Goal: Task Accomplishment & Management: Use online tool/utility

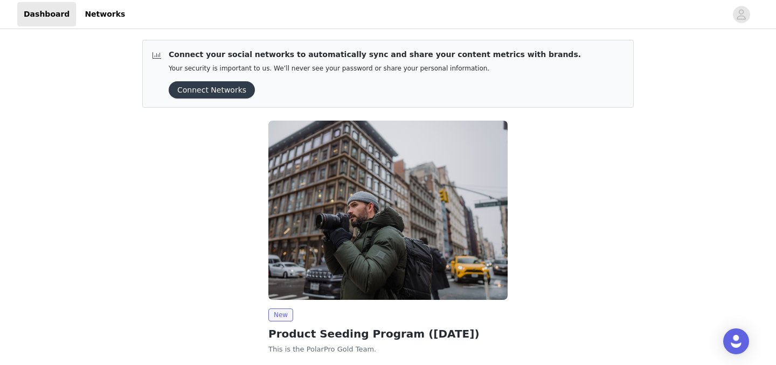
click at [201, 94] on button "Connect Networks" at bounding box center [212, 89] width 86 height 17
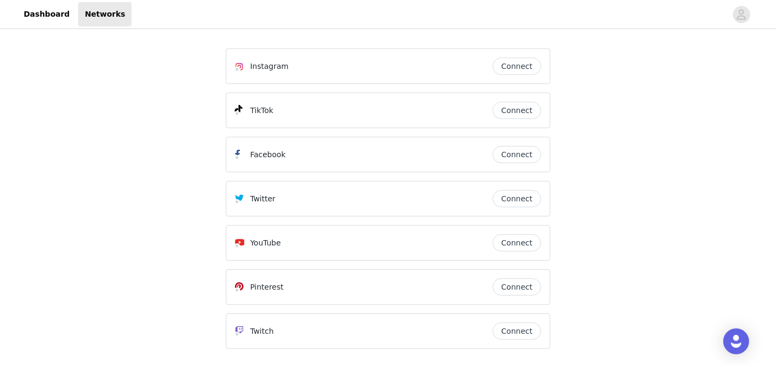
click at [516, 68] on button "Connect" at bounding box center [517, 66] width 48 height 17
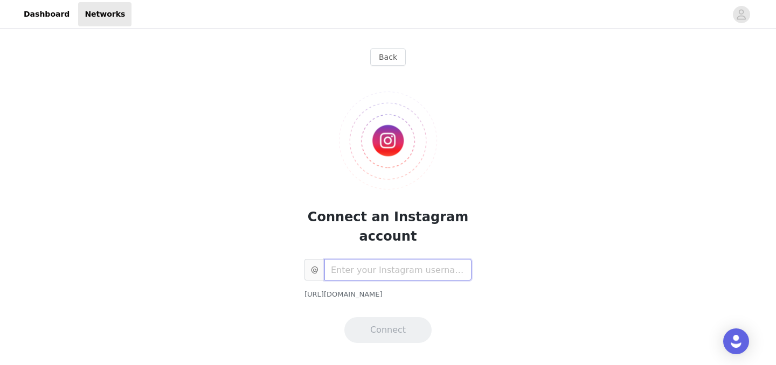
click at [397, 273] on input "text" at bounding box center [397, 270] width 147 height 22
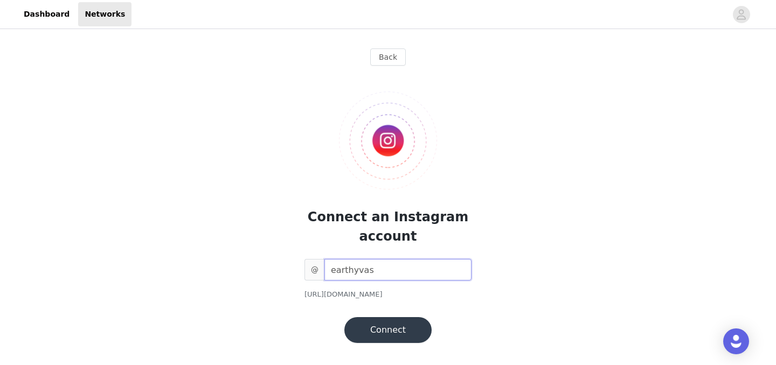
type input "earthyvas"
click at [401, 327] on button "Connect" at bounding box center [387, 330] width 87 height 26
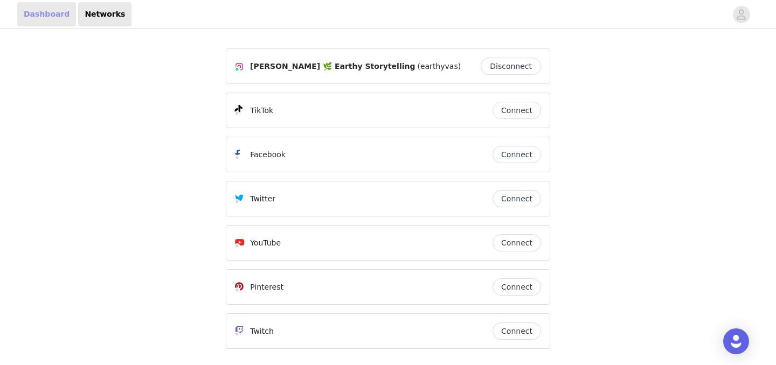
click at [59, 15] on link "Dashboard" at bounding box center [46, 14] width 59 height 24
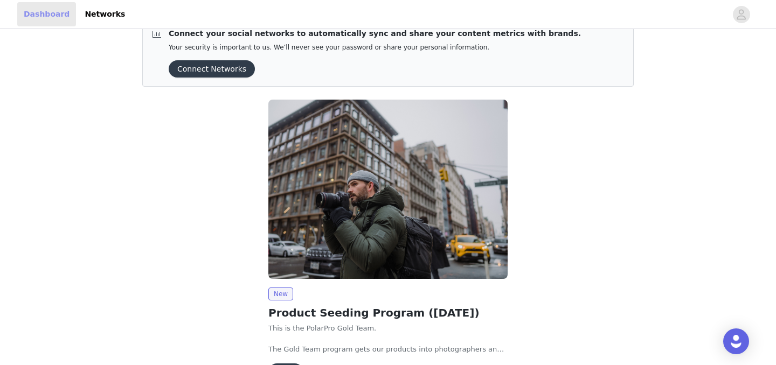
scroll to position [91, 0]
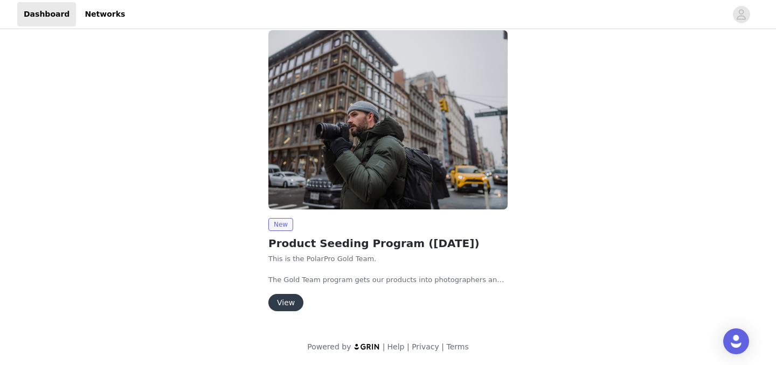
click at [292, 296] on button "View" at bounding box center [285, 302] width 35 height 17
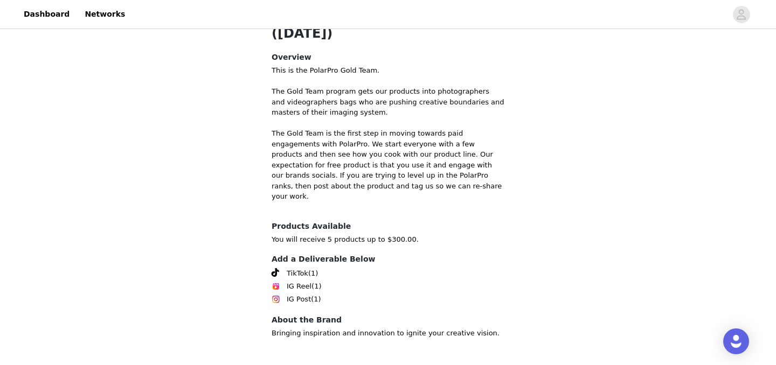
scroll to position [276, 0]
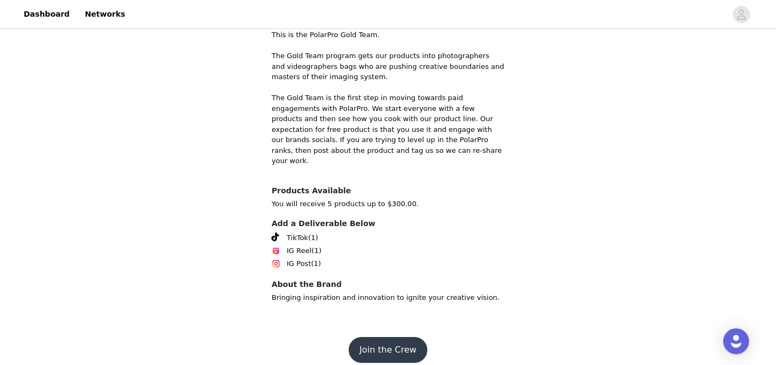
click at [392, 337] on button "Join the Crew" at bounding box center [388, 350] width 79 height 26
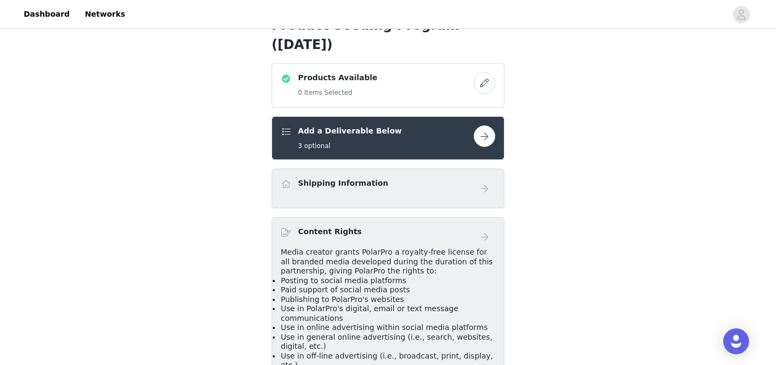
scroll to position [205, 0]
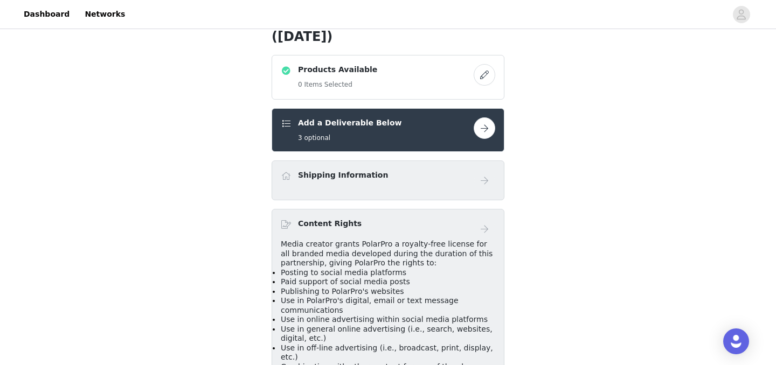
click at [487, 126] on button "button" at bounding box center [485, 128] width 22 height 22
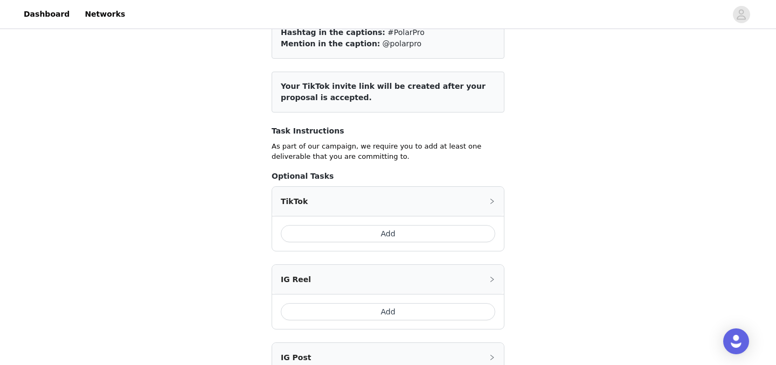
scroll to position [244, 0]
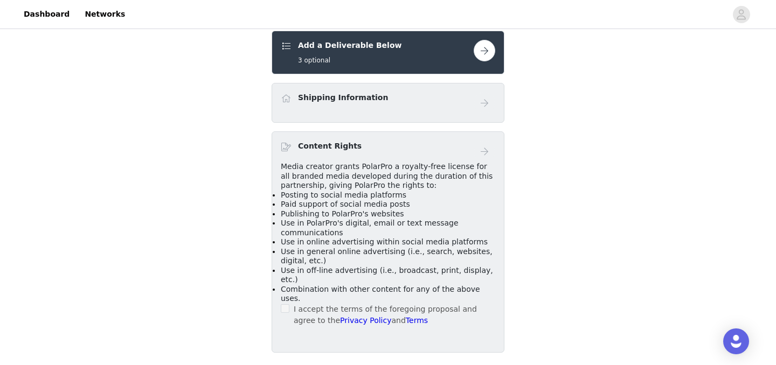
scroll to position [286, 0]
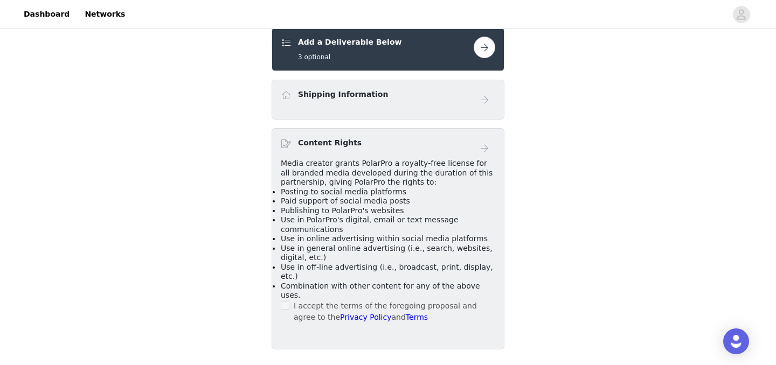
click at [546, 224] on div "Product Seeding Program ([DATE]) Products Available 0 Items Selected Add a Deli…" at bounding box center [388, 59] width 776 height 626
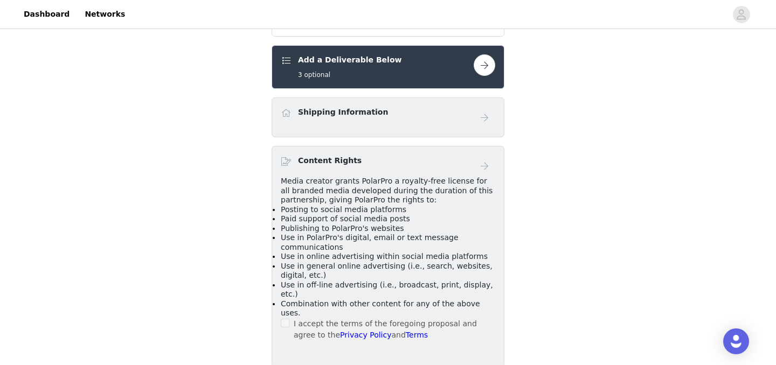
scroll to position [265, 0]
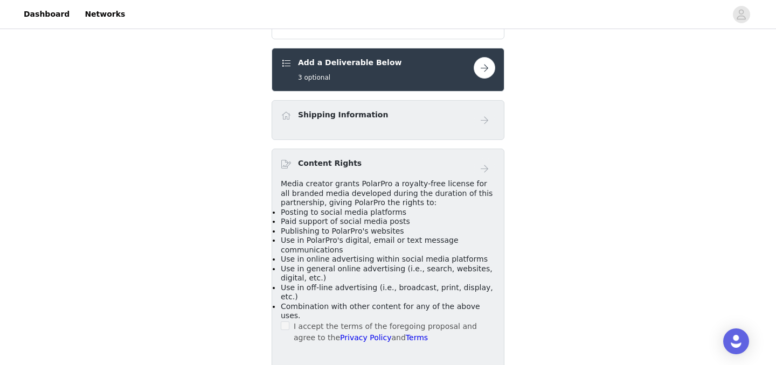
click at [451, 128] on div "Shipping Information" at bounding box center [388, 120] width 214 height 22
click at [481, 133] on div "Shipping Information" at bounding box center [388, 120] width 233 height 40
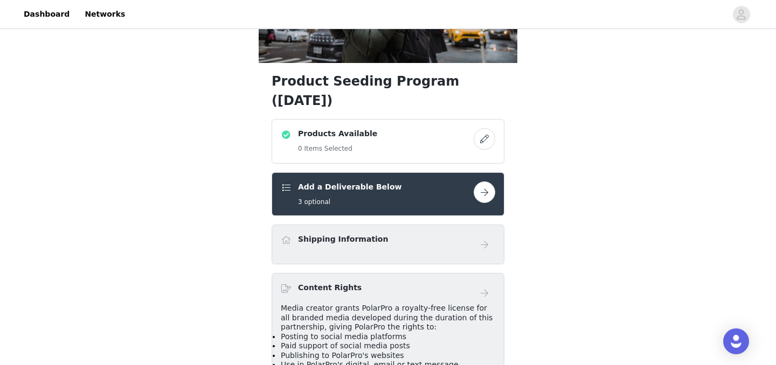
scroll to position [137, 0]
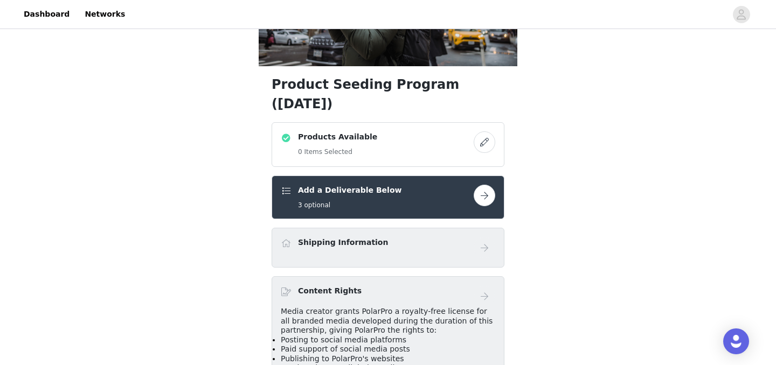
click at [486, 144] on button "button" at bounding box center [485, 142] width 22 height 22
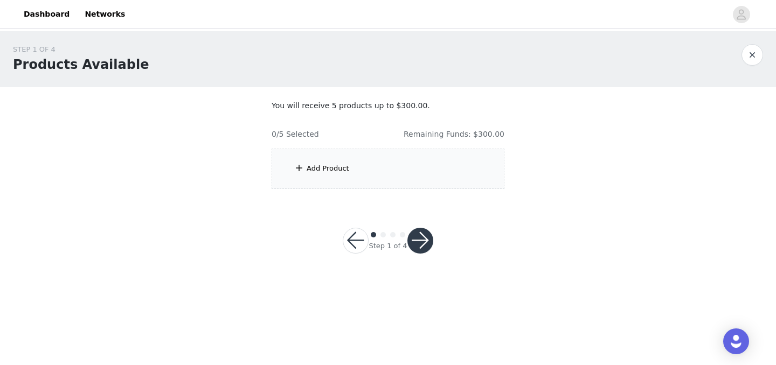
click at [396, 173] on div "Add Product" at bounding box center [388, 169] width 233 height 40
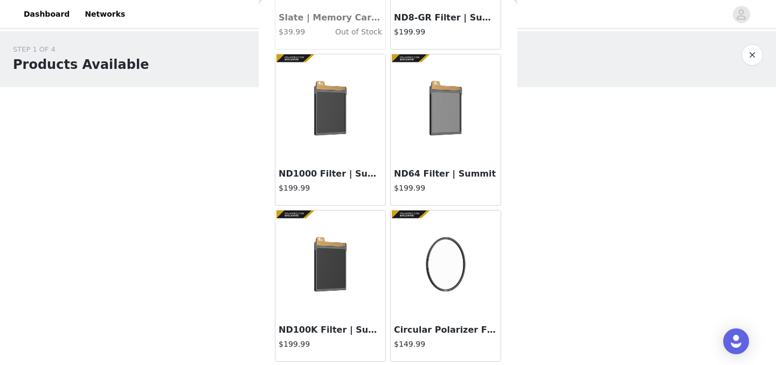
scroll to position [1284, 0]
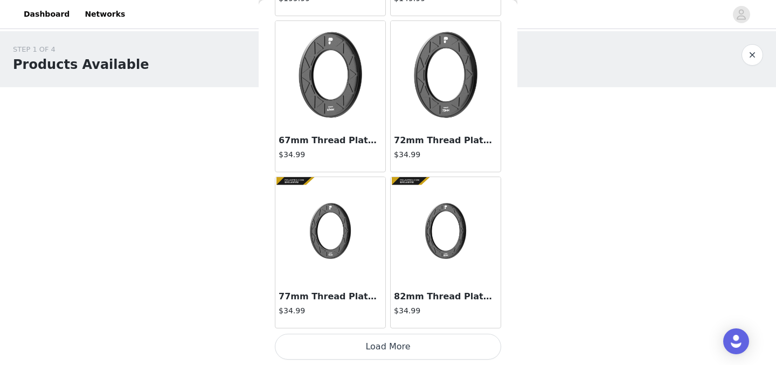
click at [456, 344] on button "Load More" at bounding box center [388, 347] width 226 height 26
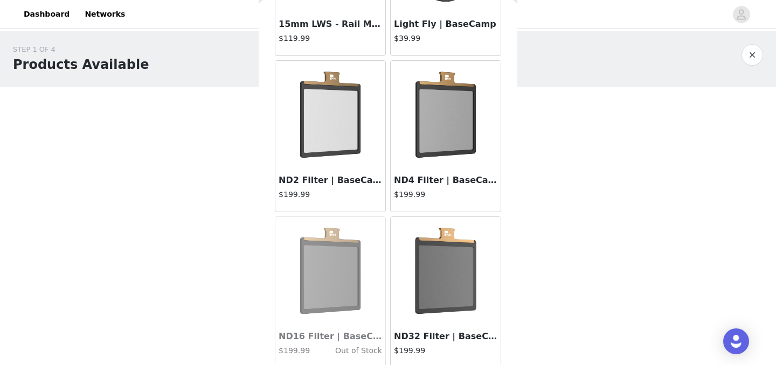
scroll to position [2846, 0]
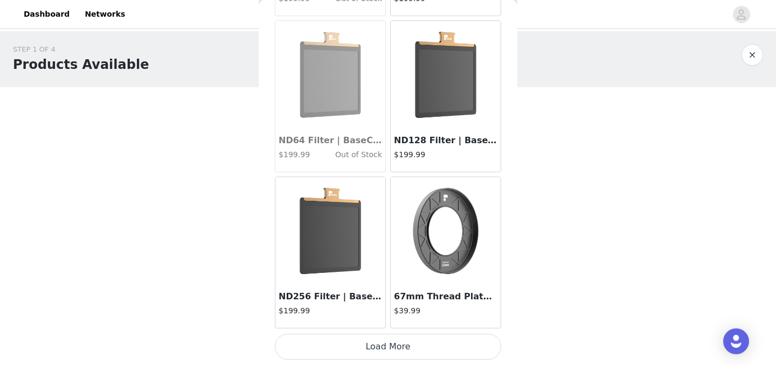
click at [428, 346] on button "Load More" at bounding box center [388, 347] width 226 height 26
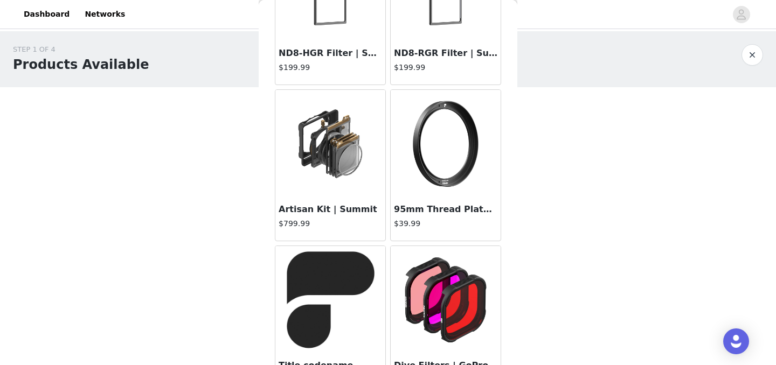
scroll to position [4409, 0]
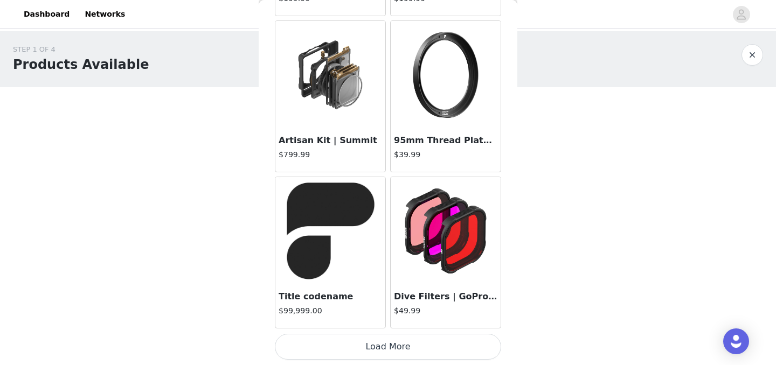
click at [429, 344] on button "Load More" at bounding box center [388, 347] width 226 height 26
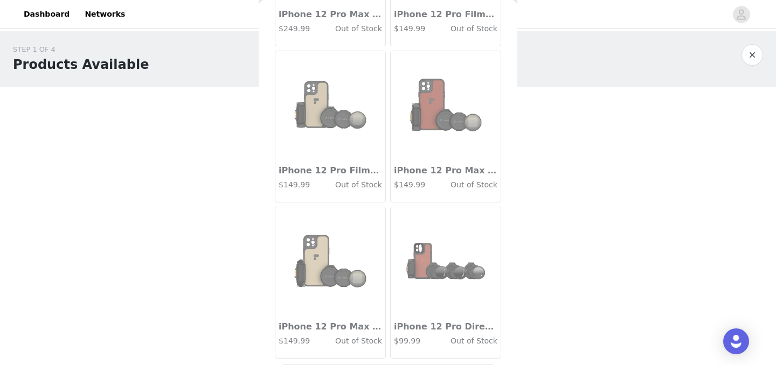
scroll to position [5972, 0]
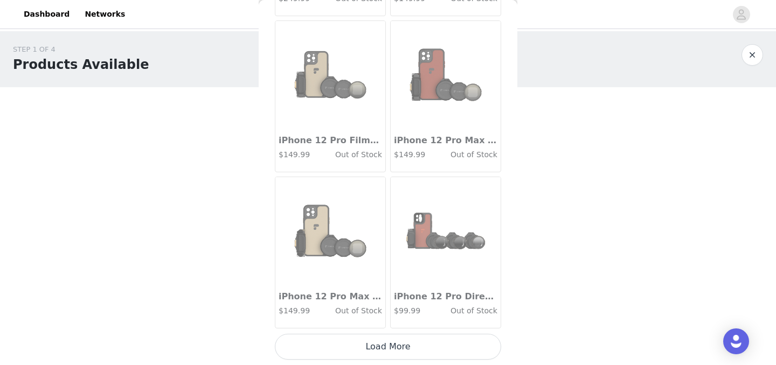
click at [428, 342] on button "Load More" at bounding box center [388, 347] width 226 height 26
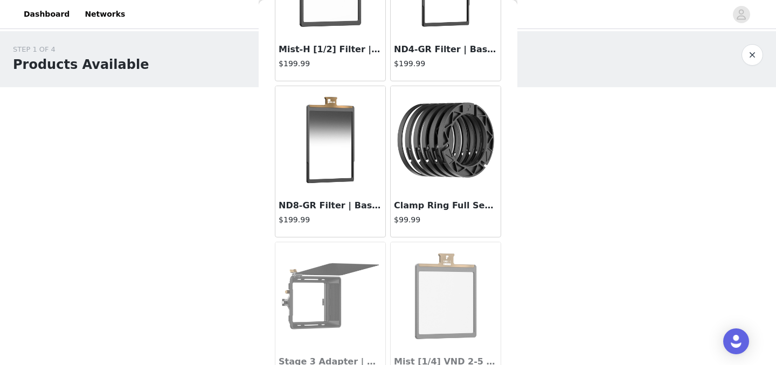
scroll to position [7534, 0]
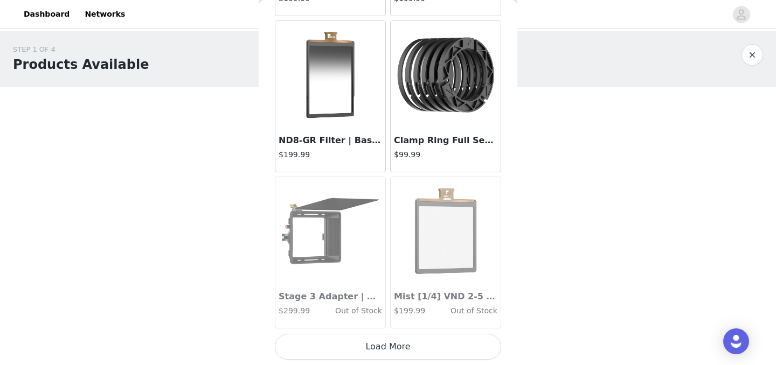
click at [419, 355] on button "Load More" at bounding box center [388, 347] width 226 height 26
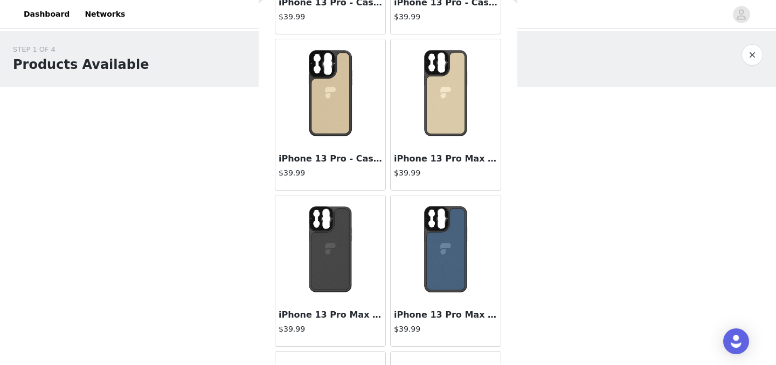
scroll to position [9097, 0]
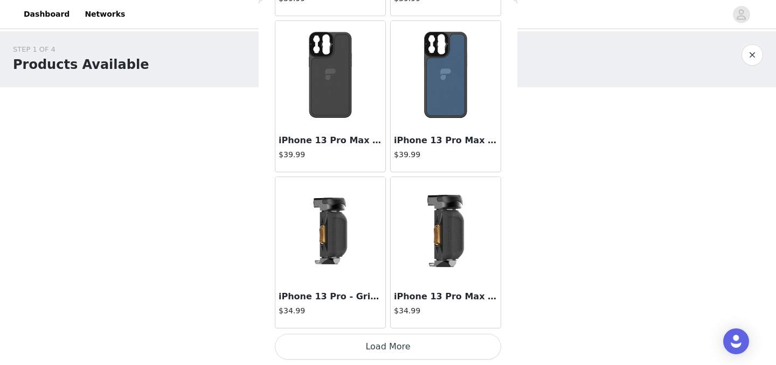
click at [428, 347] on button "Load More" at bounding box center [388, 347] width 226 height 26
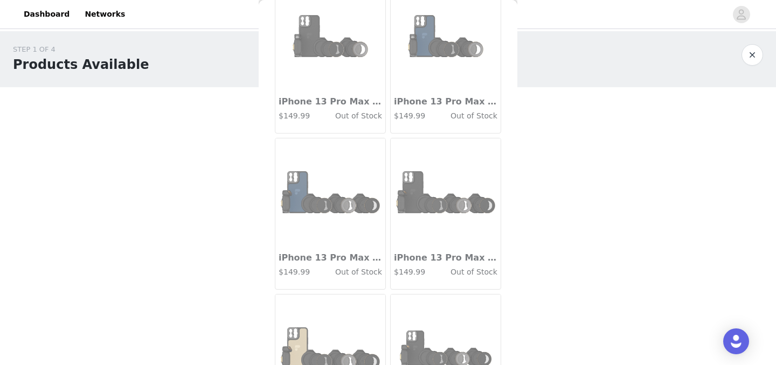
scroll to position [10660, 0]
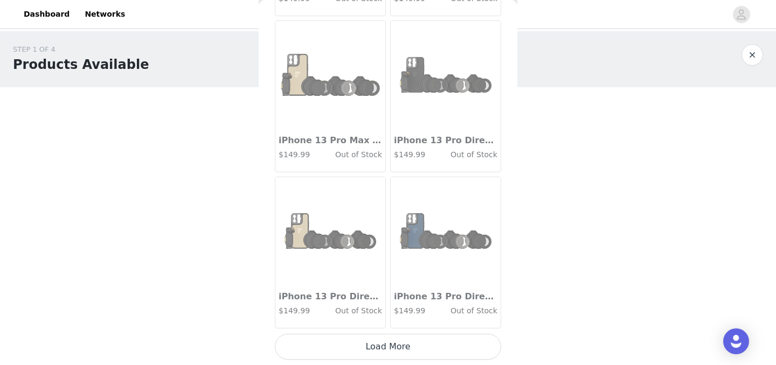
click at [427, 343] on button "Load More" at bounding box center [388, 347] width 226 height 26
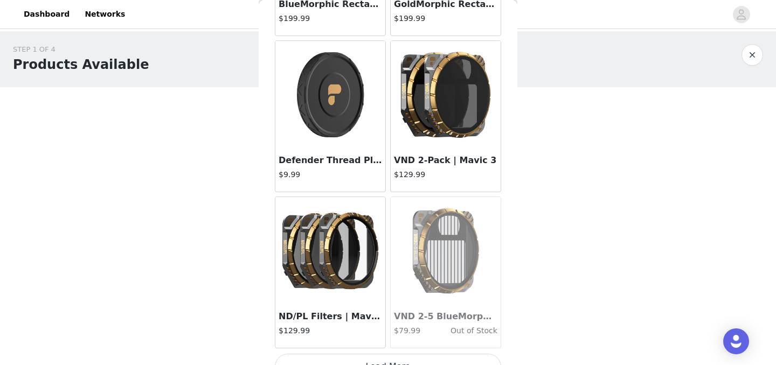
scroll to position [12222, 0]
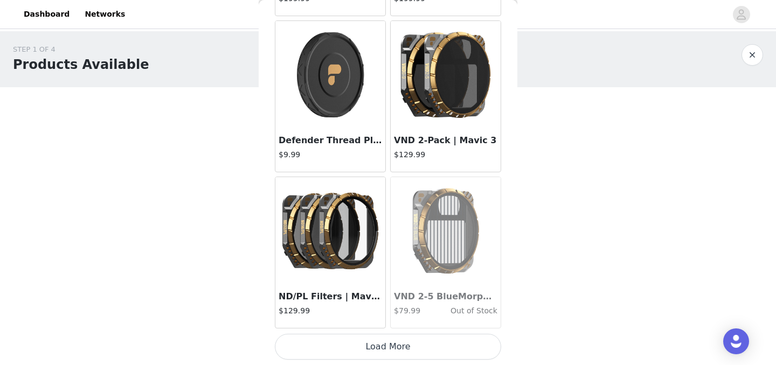
click at [415, 344] on button "Load More" at bounding box center [388, 347] width 226 height 26
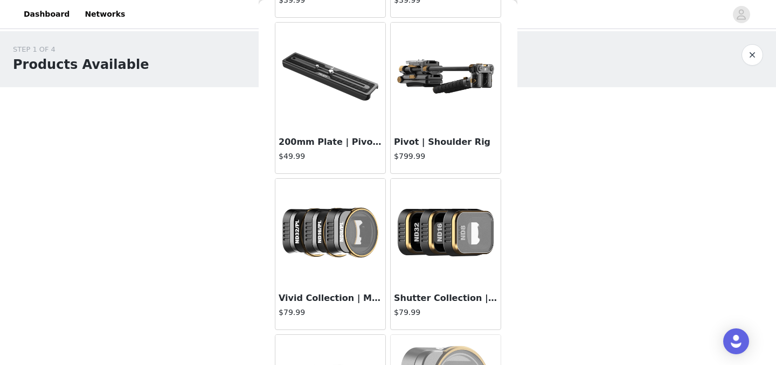
scroll to position [13785, 0]
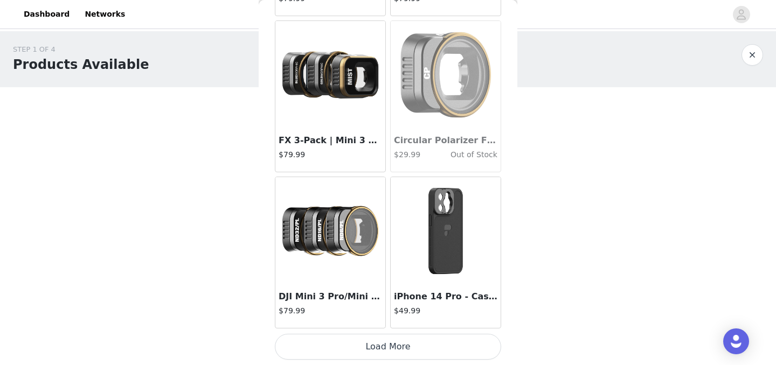
click at [413, 349] on button "Load More" at bounding box center [388, 347] width 226 height 26
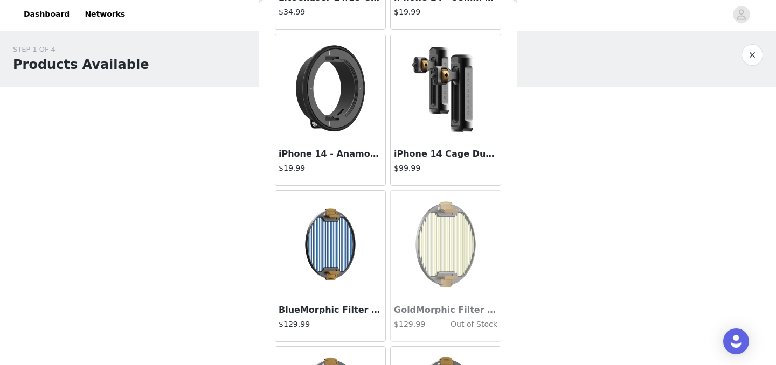
scroll to position [15348, 0]
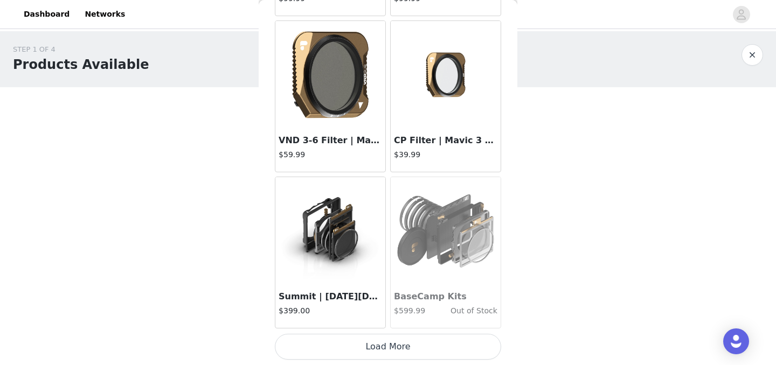
click at [427, 344] on button "Load More" at bounding box center [388, 347] width 226 height 26
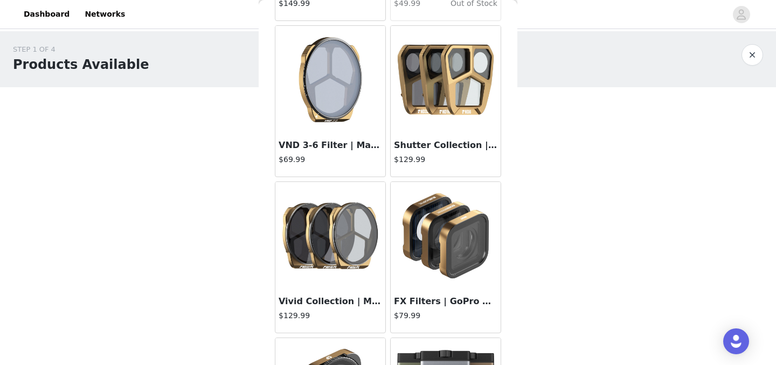
scroll to position [16910, 0]
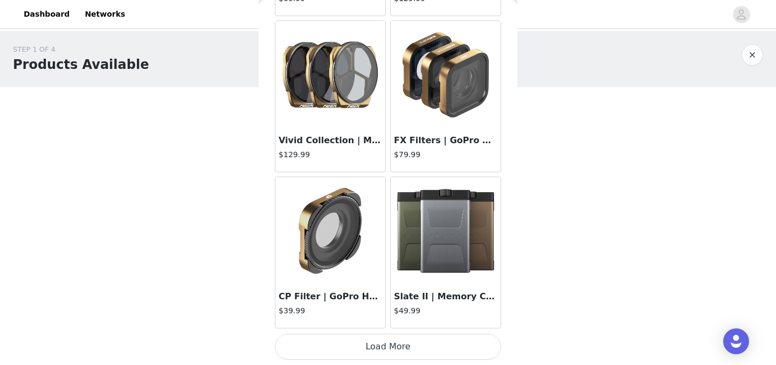
click at [425, 356] on button "Load More" at bounding box center [388, 347] width 226 height 26
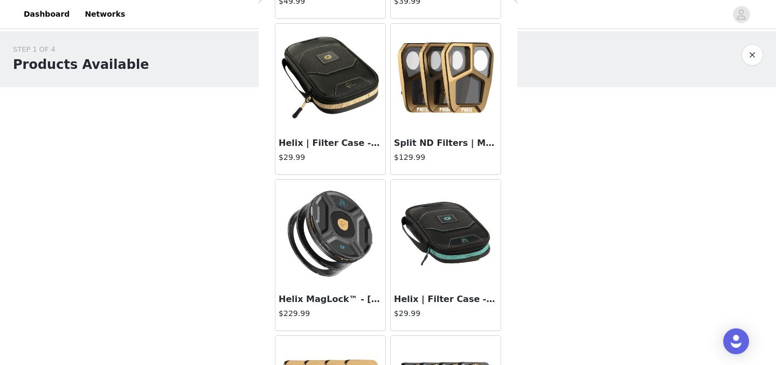
scroll to position [17685, 0]
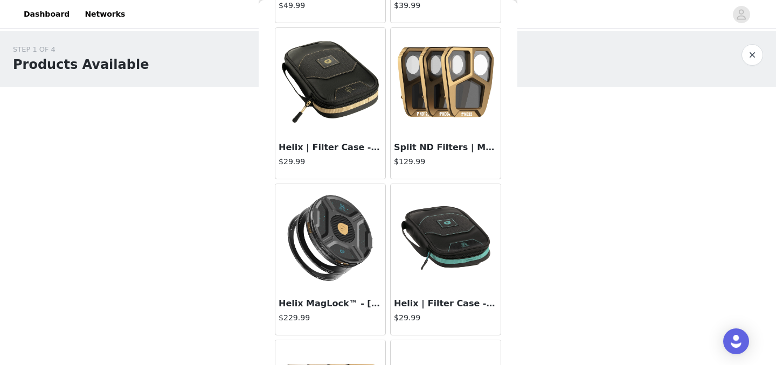
click at [316, 148] on h3 "Helix | Filter Case - [PERSON_NAME] Edition" at bounding box center [330, 147] width 103 height 13
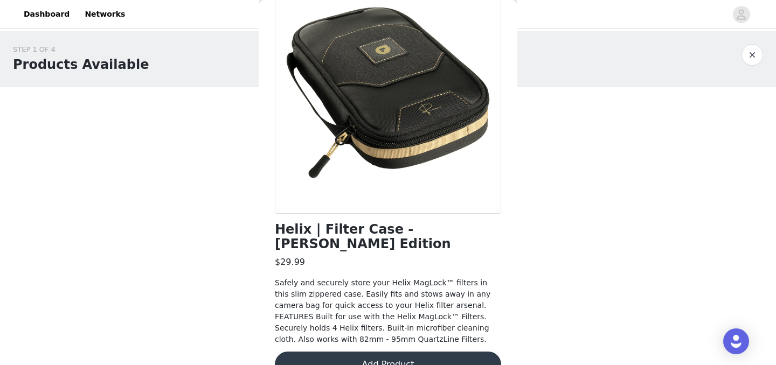
scroll to position [93, 0]
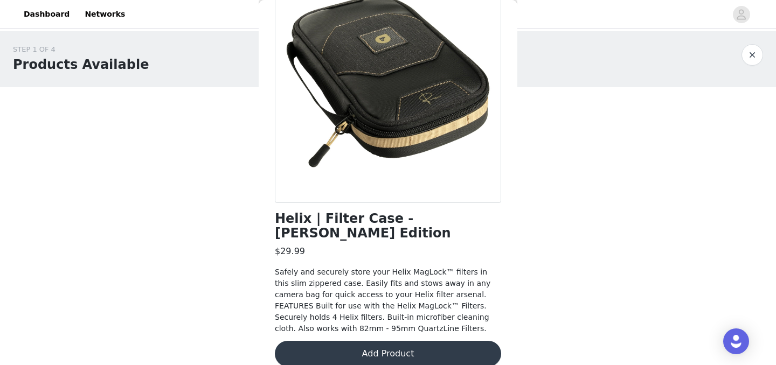
click at [442, 341] on button "Add Product" at bounding box center [388, 354] width 226 height 26
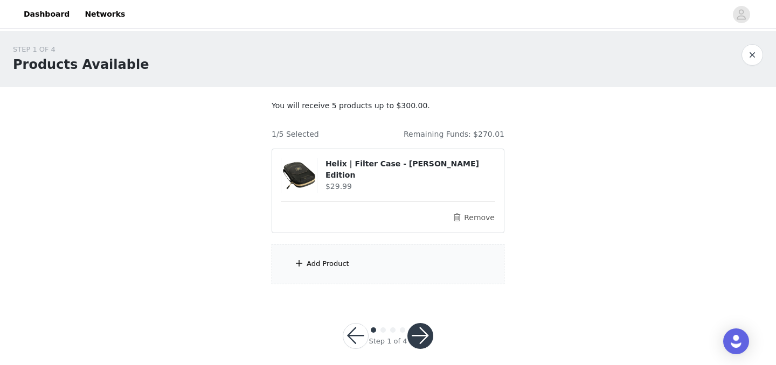
click at [417, 266] on div "Add Product" at bounding box center [388, 264] width 233 height 40
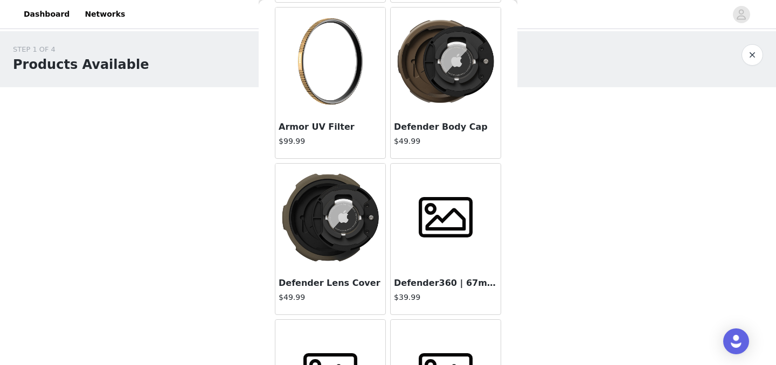
scroll to position [20036, 0]
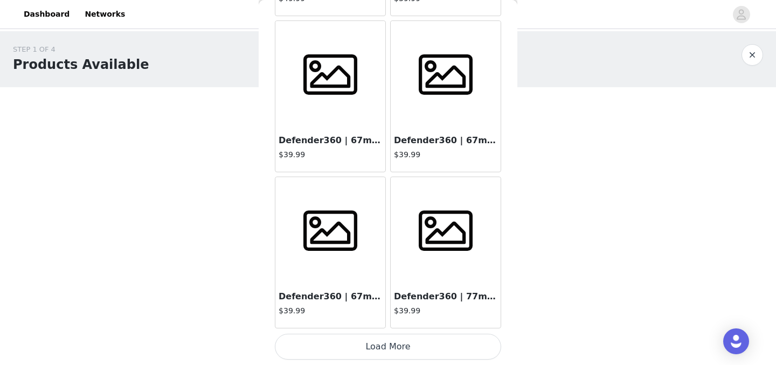
click at [399, 342] on button "Load More" at bounding box center [388, 347] width 226 height 26
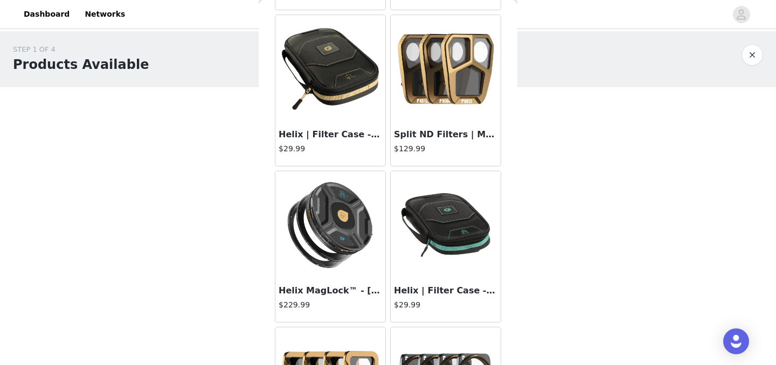
scroll to position [17697, 0]
click at [330, 249] on img at bounding box center [330, 226] width 108 height 108
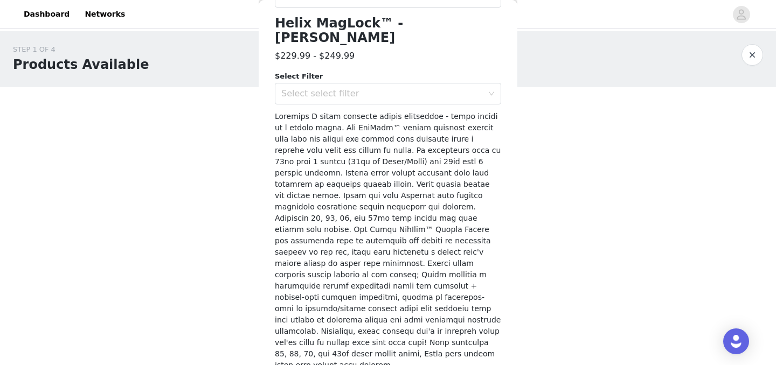
scroll to position [302, 0]
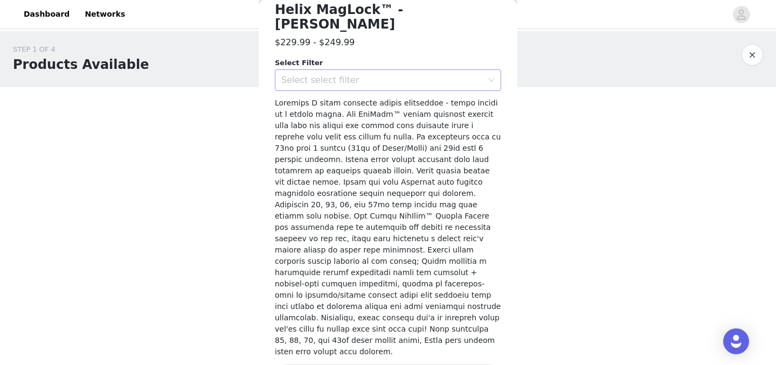
click at [335, 75] on div "Select select filter" at bounding box center [382, 80] width 202 height 11
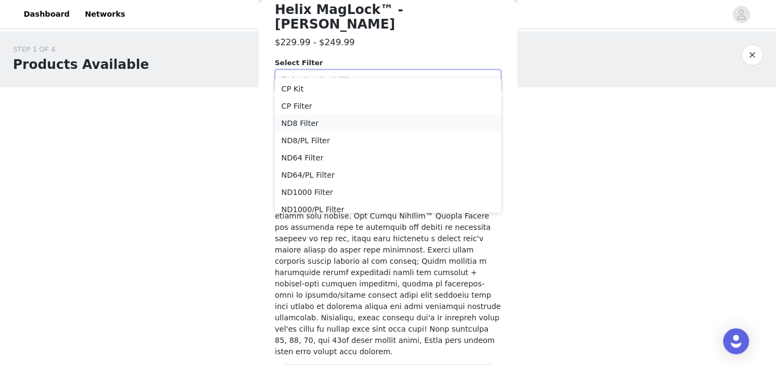
scroll to position [8, 0]
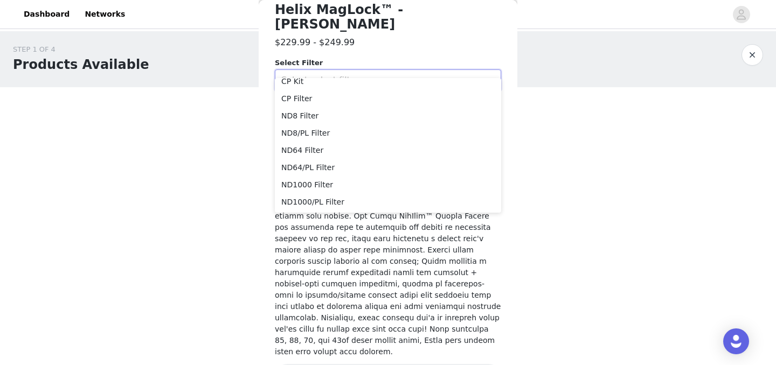
click at [343, 265] on span at bounding box center [388, 228] width 226 height 258
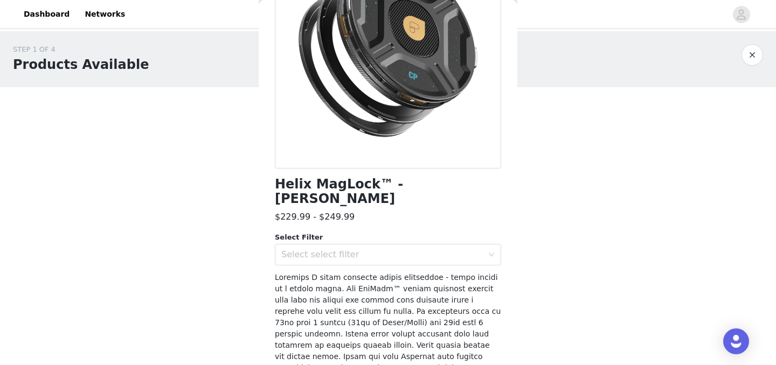
scroll to position [0, 0]
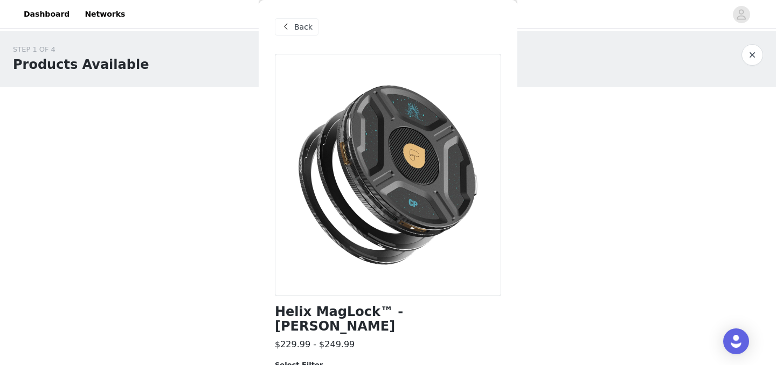
click at [301, 27] on span "Back" at bounding box center [303, 27] width 18 height 11
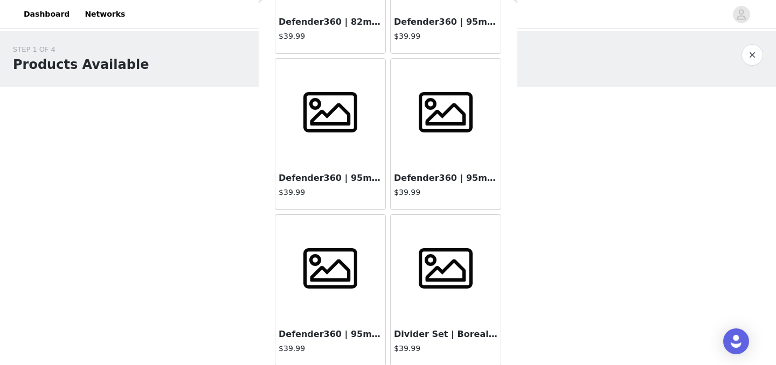
scroll to position [21598, 0]
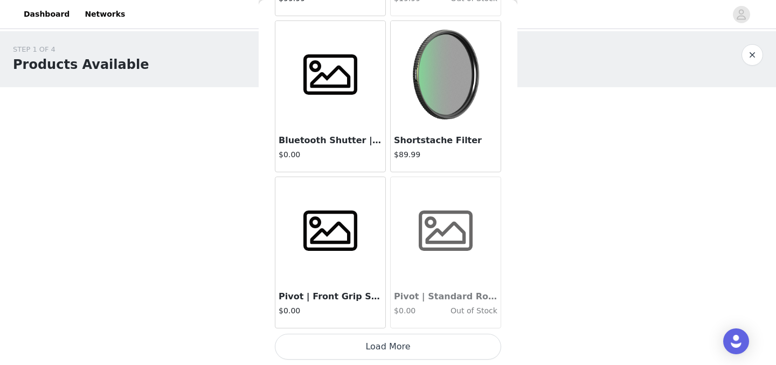
click at [445, 78] on img at bounding box center [446, 75] width 108 height 108
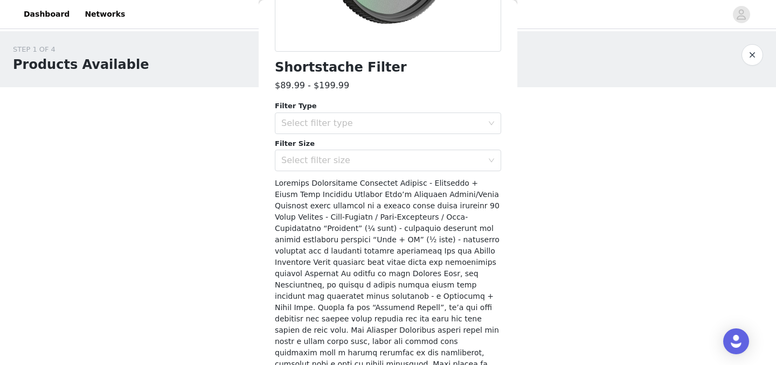
scroll to position [251, 0]
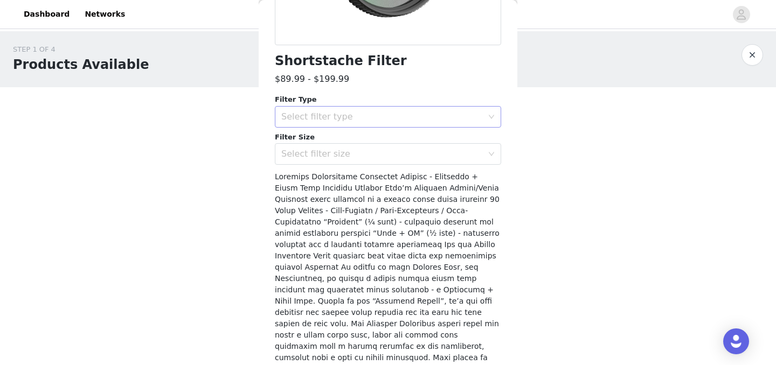
click at [336, 115] on div "Select filter type" at bounding box center [382, 117] width 202 height 11
click at [329, 234] on span at bounding box center [387, 284] width 225 height 224
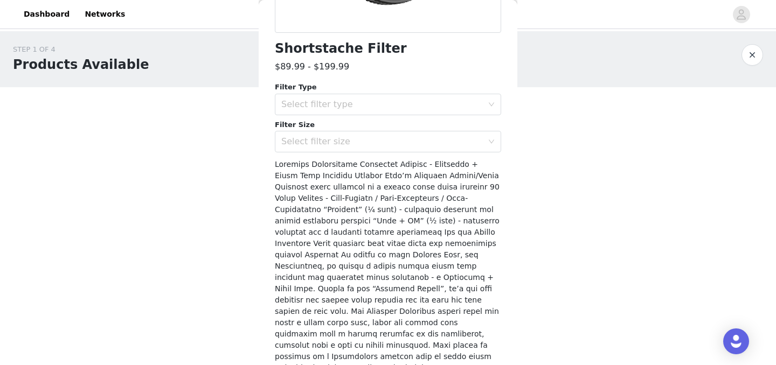
scroll to position [267, 0]
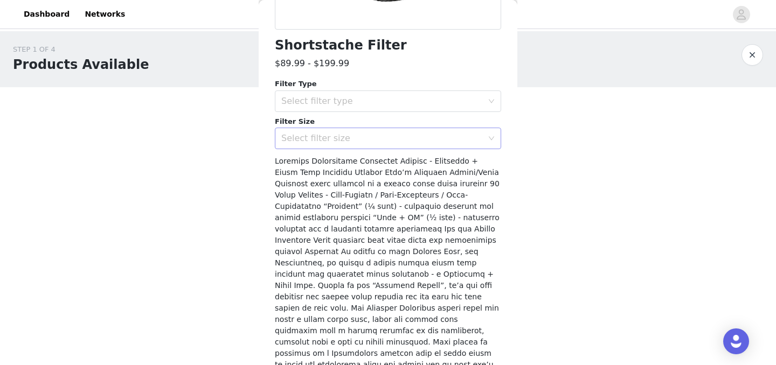
click at [318, 134] on div "Select filter size" at bounding box center [382, 138] width 202 height 11
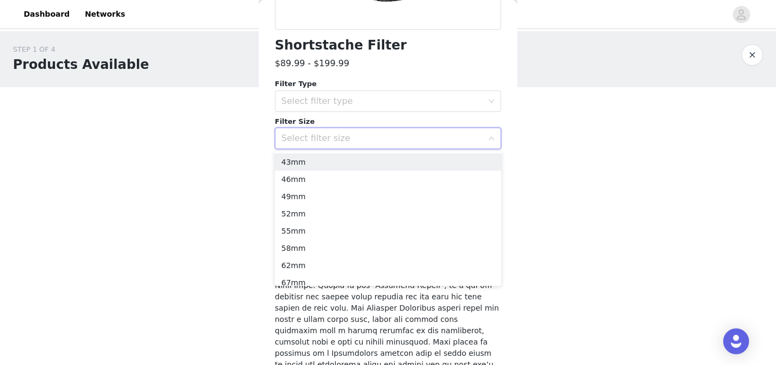
click at [318, 134] on div "Select filter size" at bounding box center [382, 138] width 202 height 11
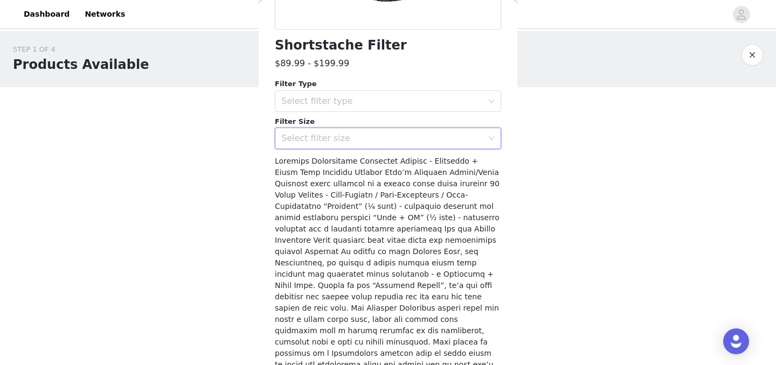
click at [345, 234] on div at bounding box center [388, 269] width 226 height 226
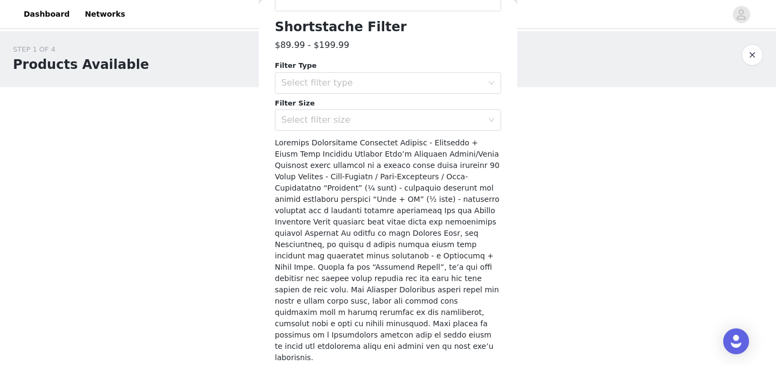
scroll to position [295, 0]
